Goal: Browse casually

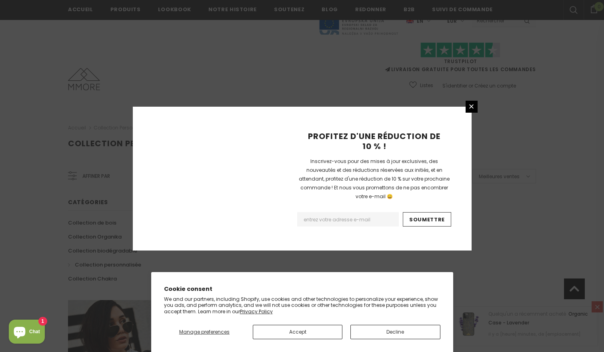
scroll to position [487, 0]
